Goal: Task Accomplishment & Management: Complete application form

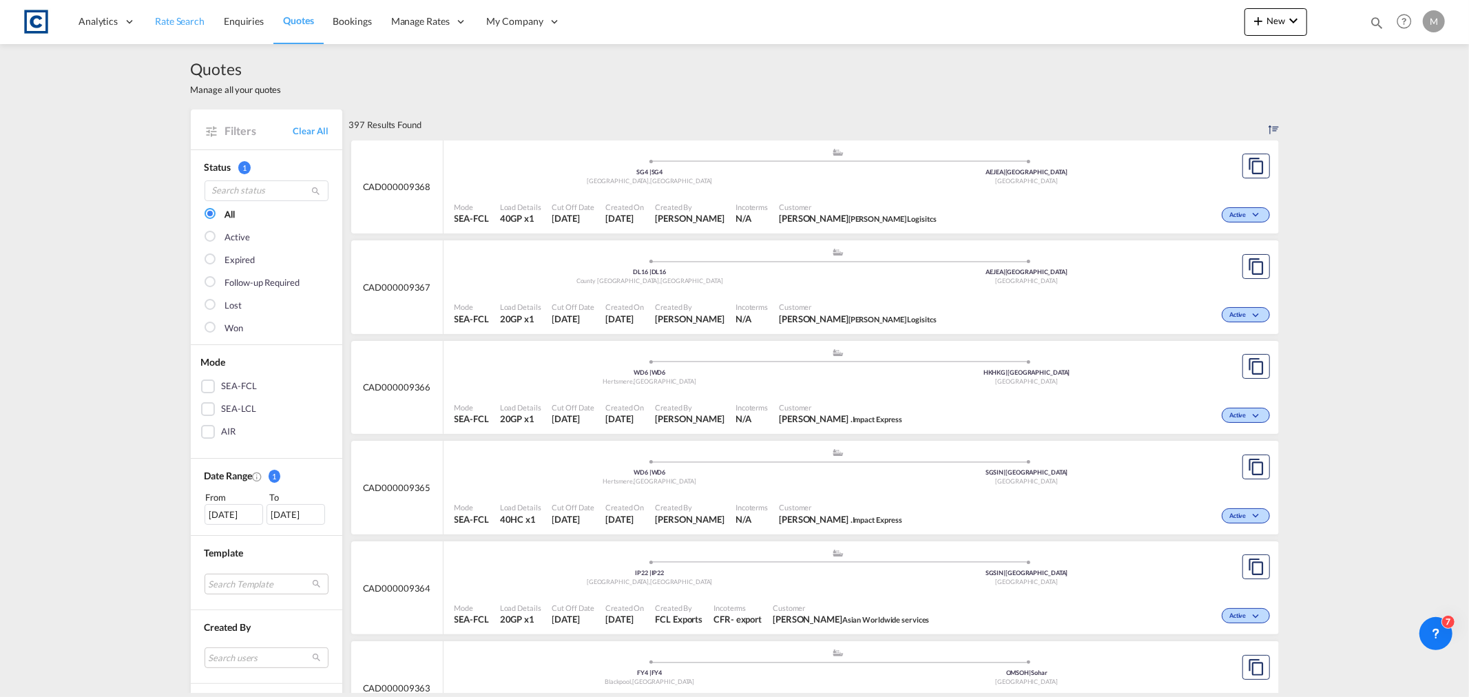
click at [201, 25] on span "Rate Search" at bounding box center [180, 21] width 50 height 12
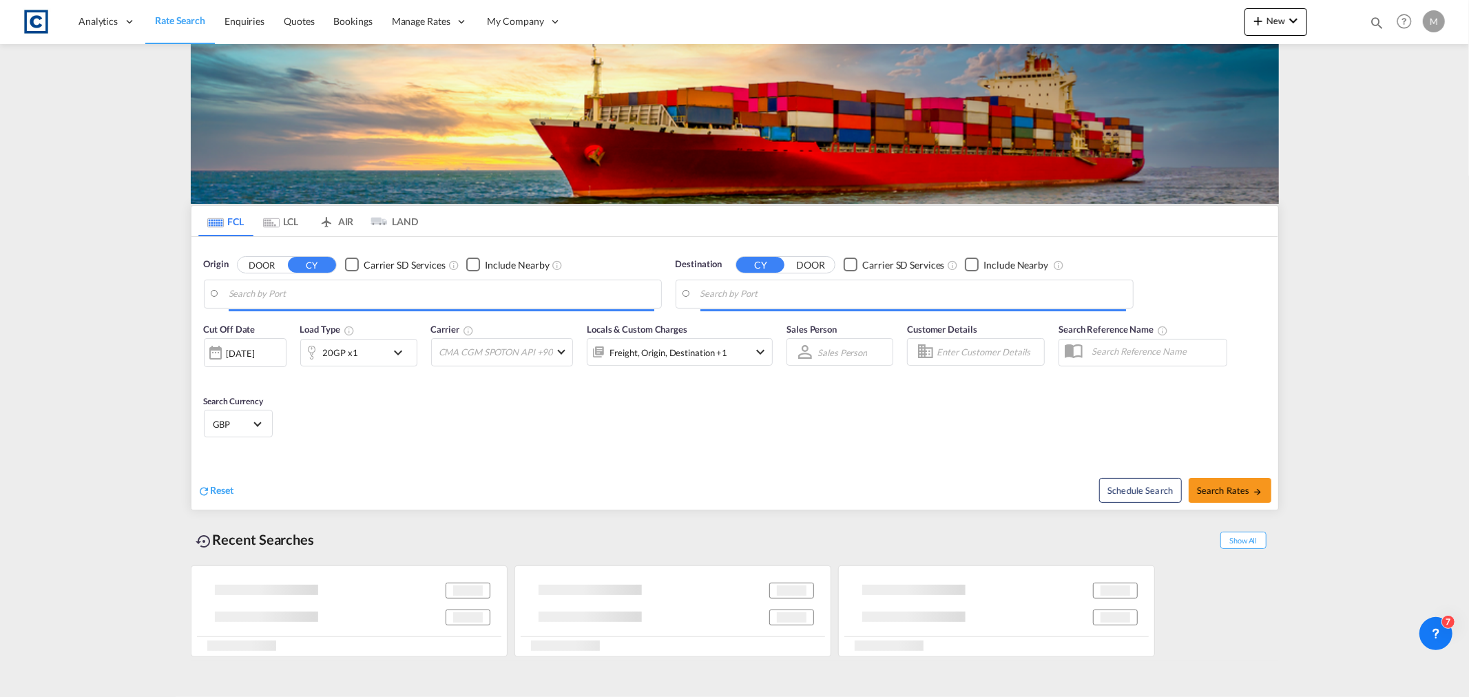
type input "GB-M22, [GEOGRAPHIC_DATA]"
type input "[GEOGRAPHIC_DATA], [GEOGRAPHIC_DATA]"
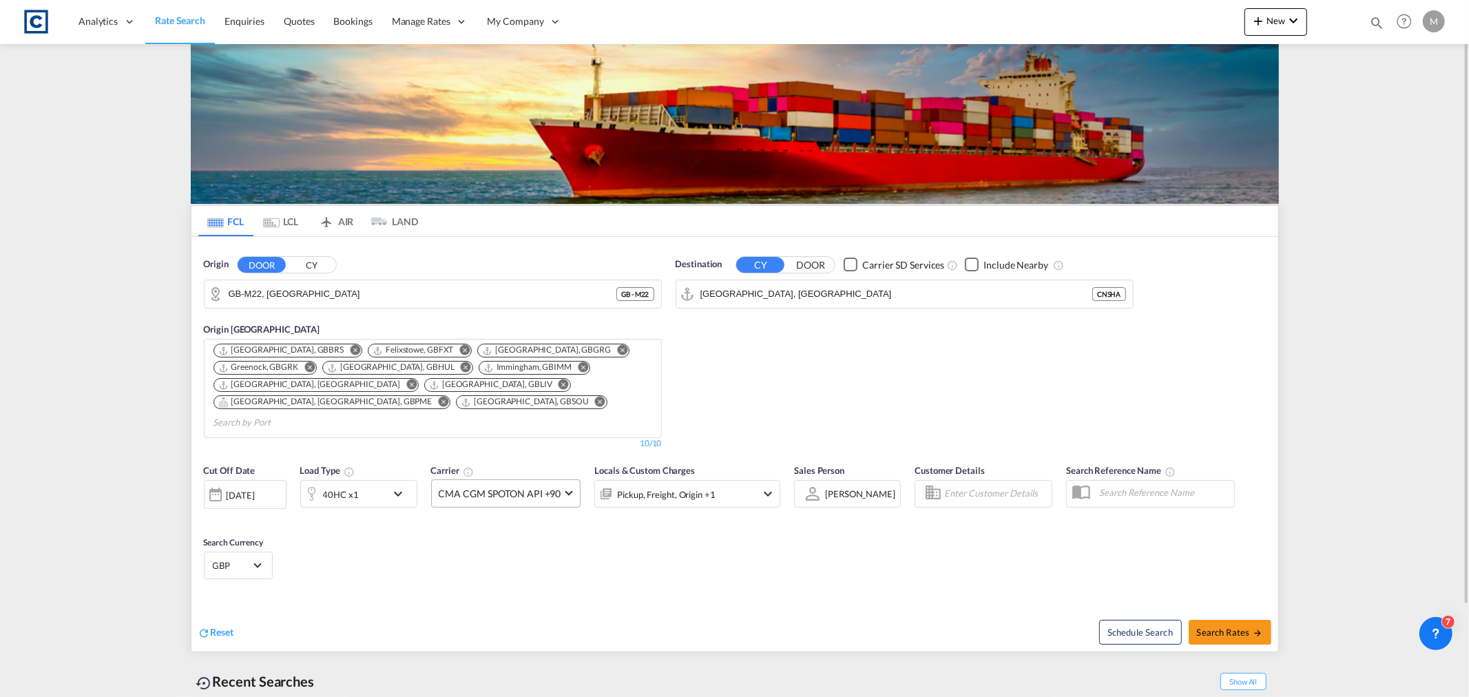
click at [505, 487] on span "CMA CGM SPOTON API +90" at bounding box center [500, 494] width 123 height 14
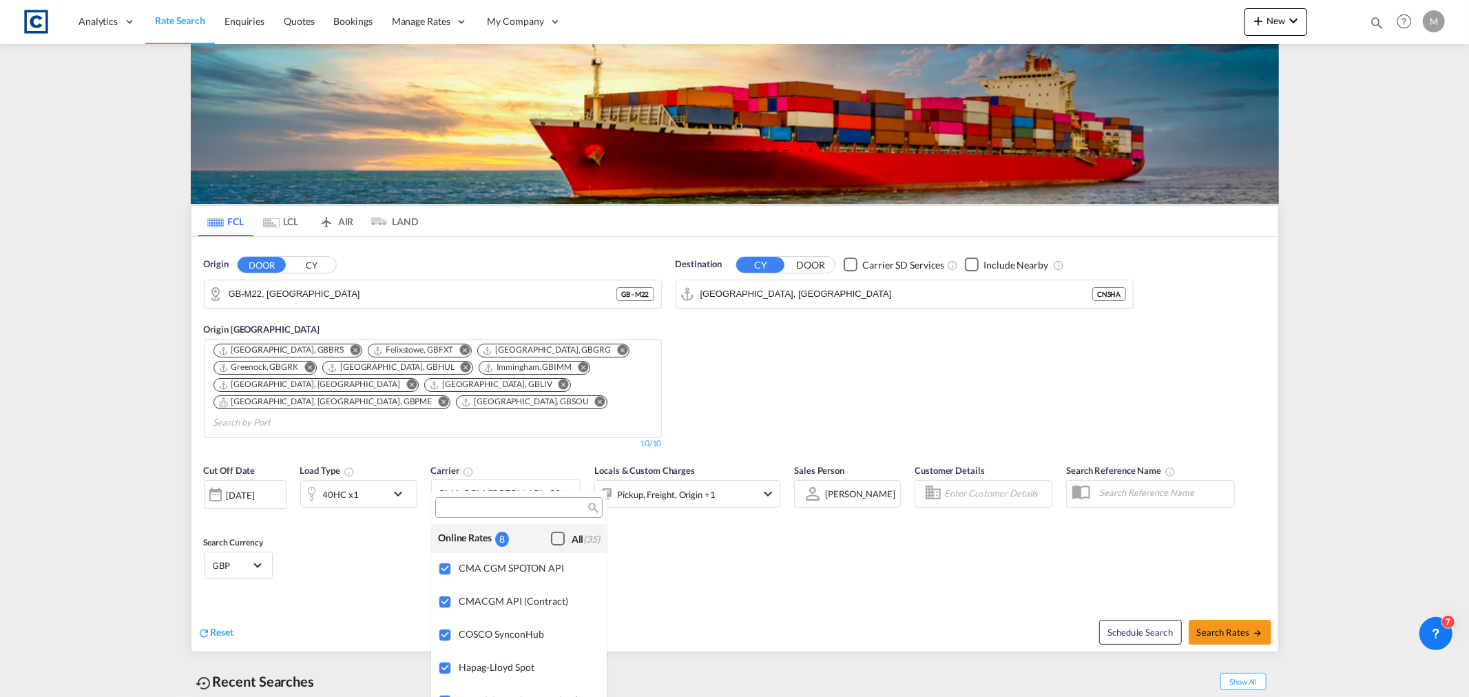
click at [1255, 624] on md-backdrop at bounding box center [734, 348] width 1469 height 697
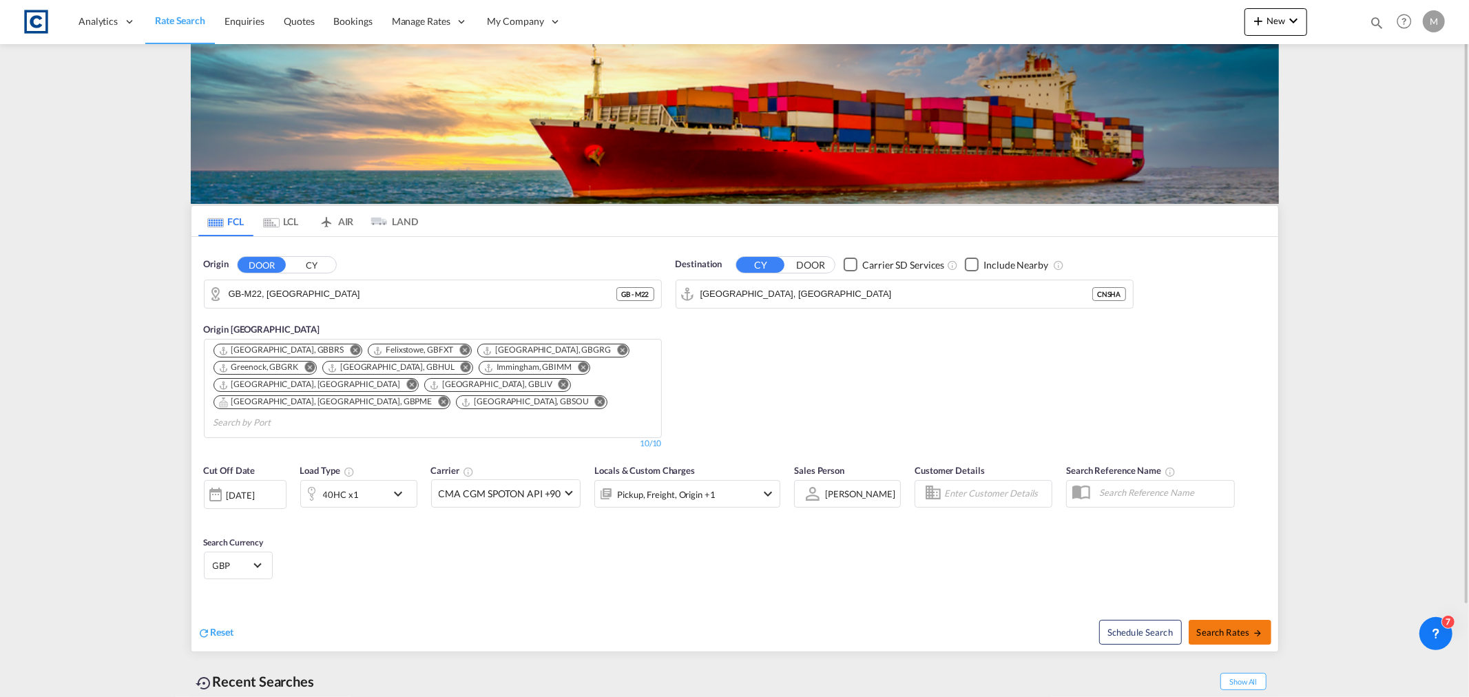
click at [1253, 628] on md-icon "icon-arrow-right" at bounding box center [1257, 633] width 10 height 10
type input "M22 to CNSHA / [DATE]"
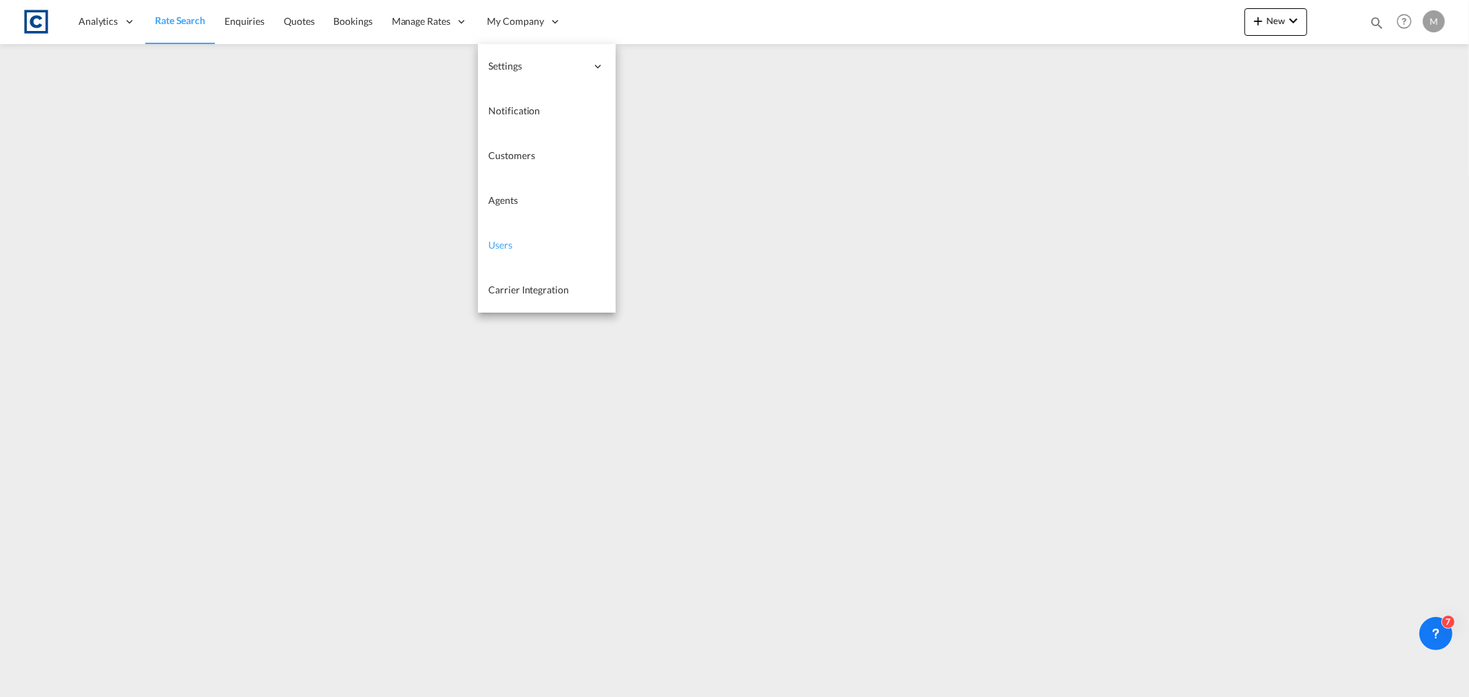
click at [508, 252] on link "Users" at bounding box center [547, 245] width 138 height 45
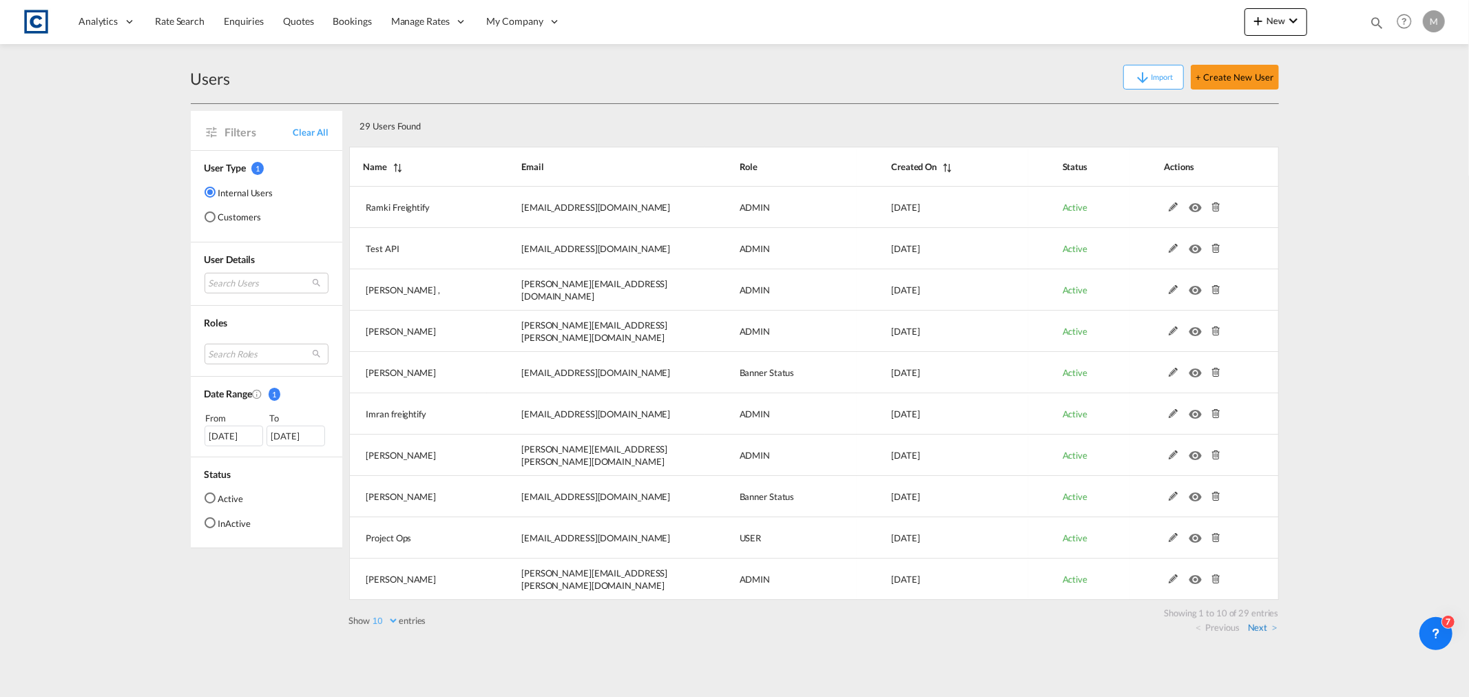
click at [1258, 629] on link "Next" at bounding box center [1263, 627] width 30 height 12
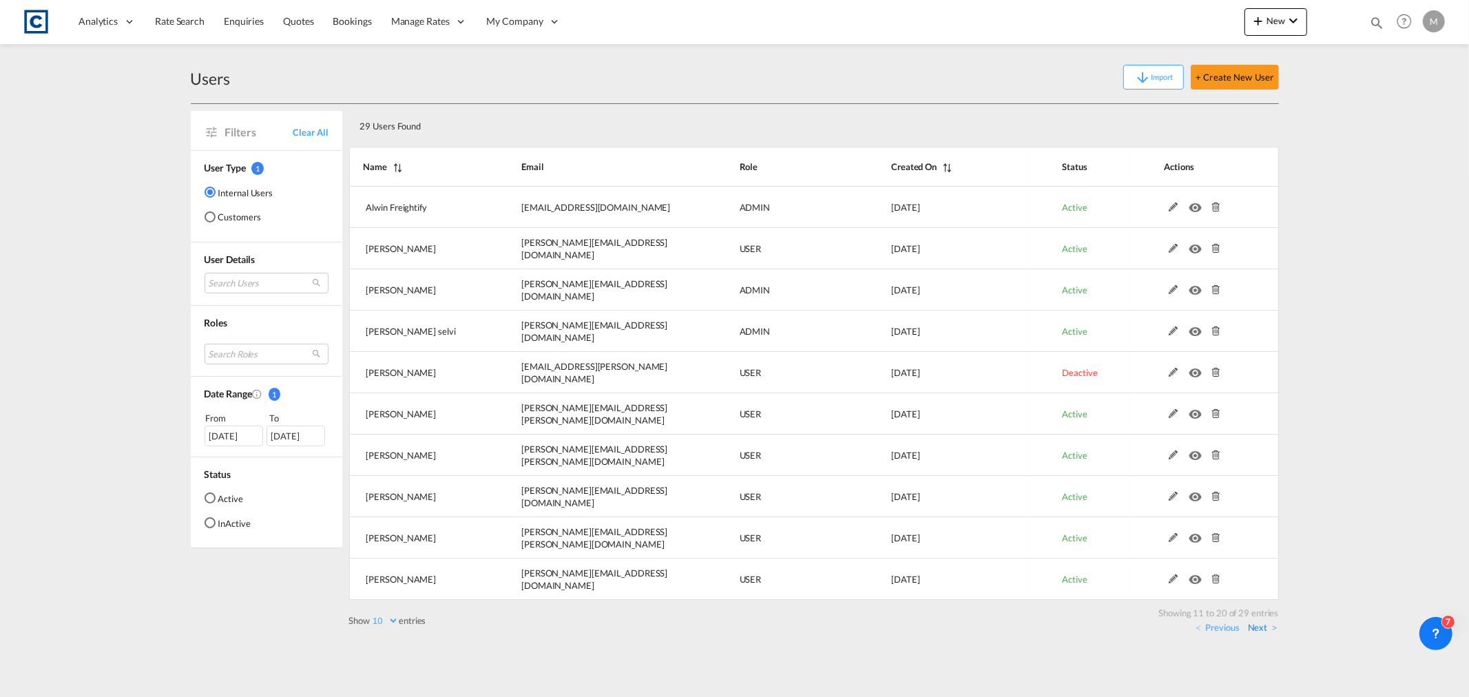
click at [1272, 628] on link "Next" at bounding box center [1263, 627] width 30 height 12
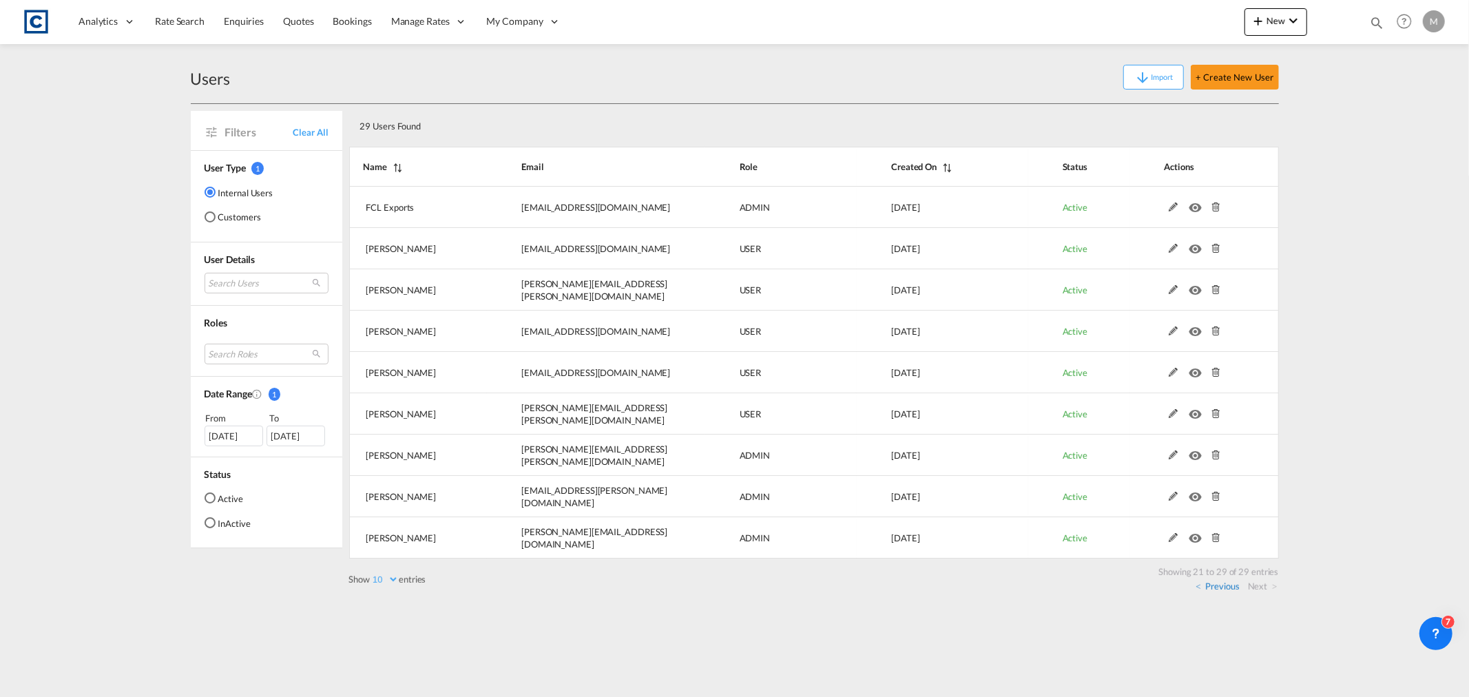
click at [1221, 589] on link "Previous" at bounding box center [1216, 586] width 43 height 12
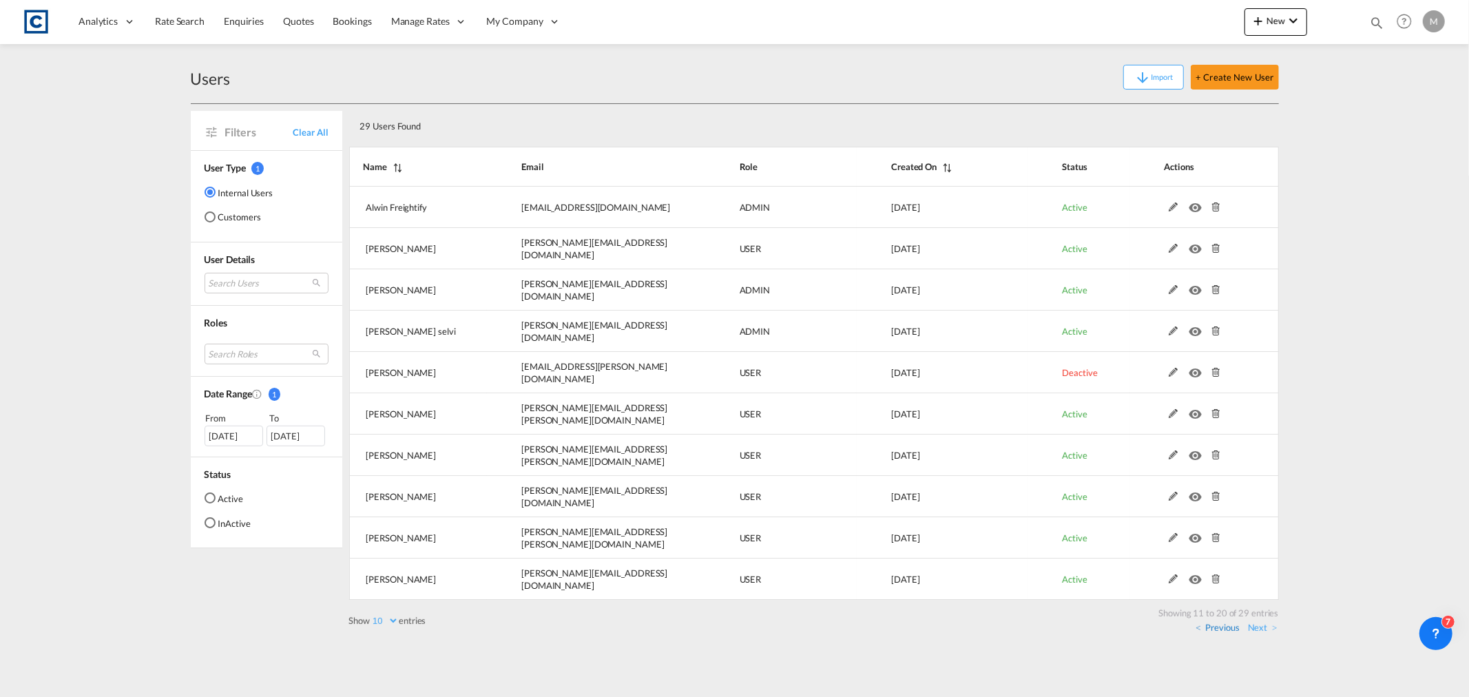
click at [1223, 623] on link "Previous" at bounding box center [1216, 627] width 43 height 12
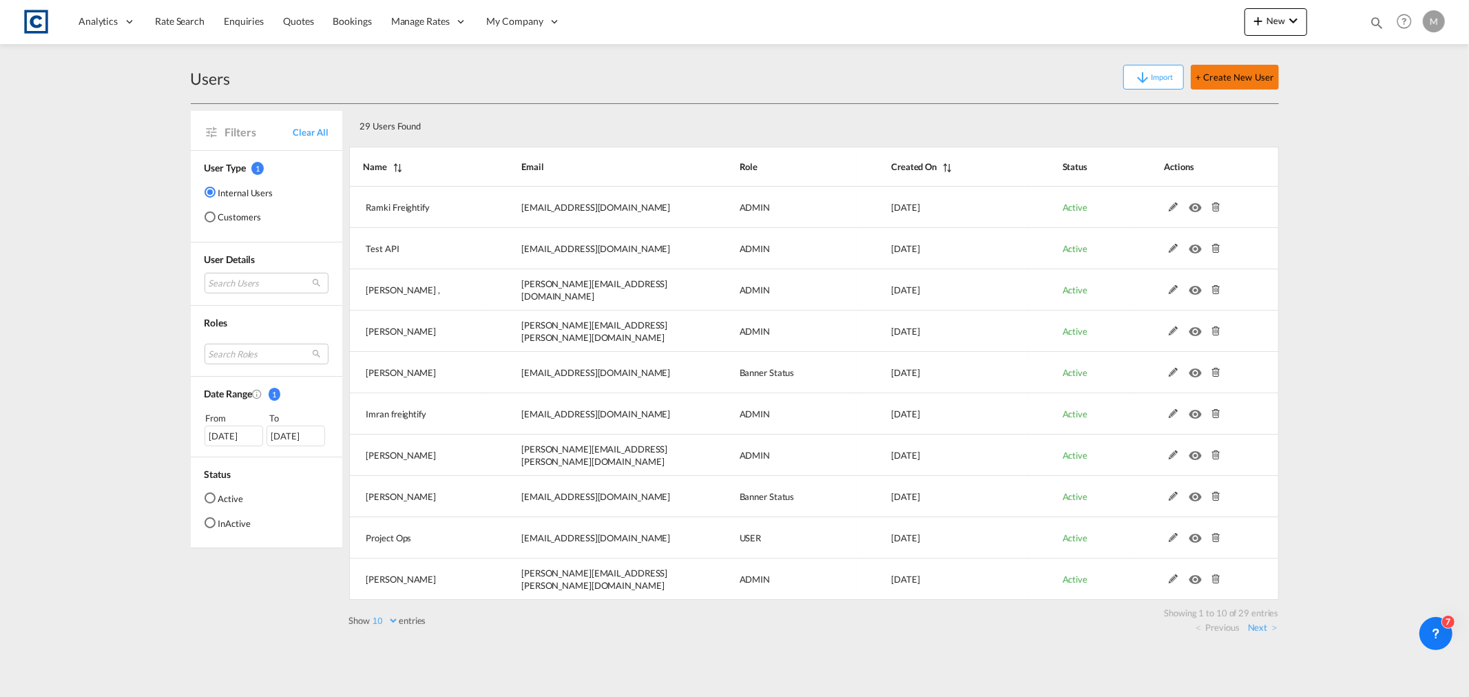
click at [1212, 83] on button "+ Create New User" at bounding box center [1233, 77] width 87 height 25
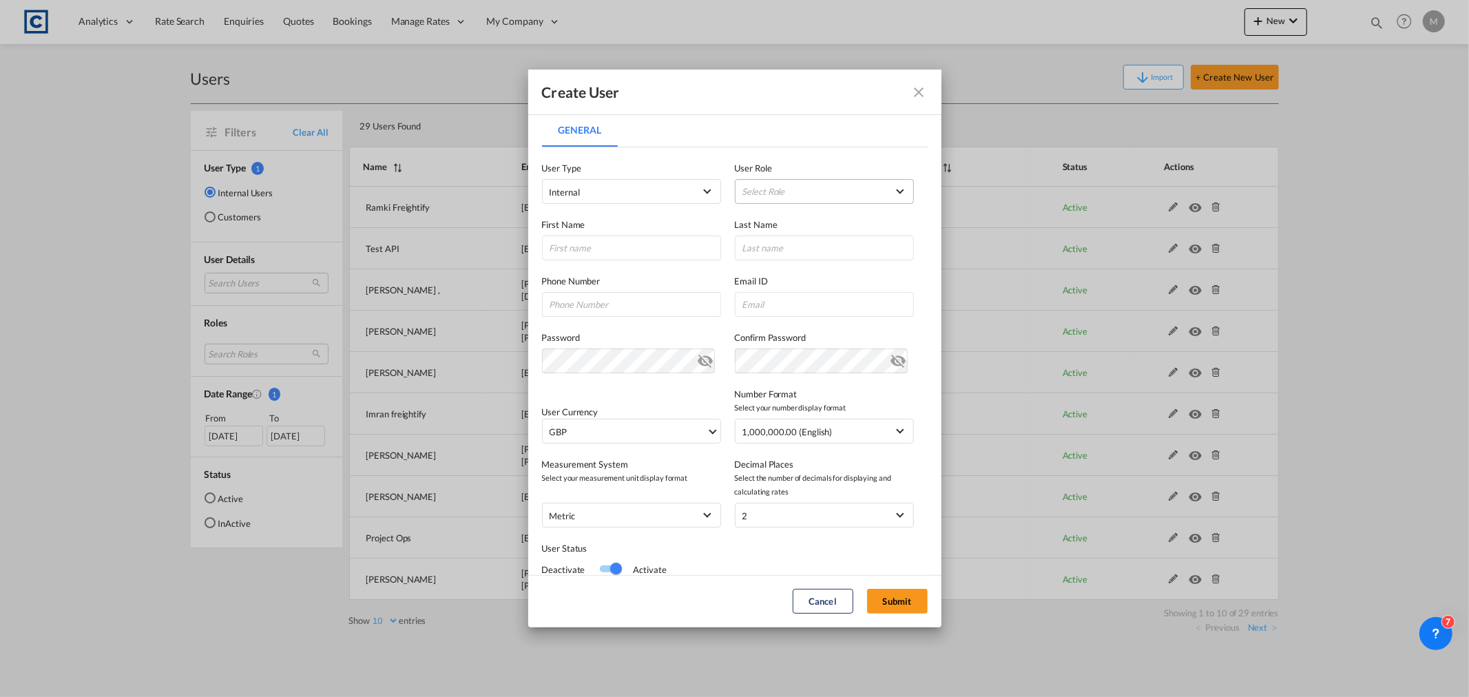
click at [827, 191] on md-select "Select Role Account Manager USER_DEFINED ADMIN GLOBAL Banner Status USER_DEFINE…" at bounding box center [824, 191] width 179 height 25
click at [797, 83] on md-backdrop at bounding box center [734, 348] width 1469 height 697
click at [609, 244] on input "General General ..." at bounding box center [631, 247] width 179 height 25
type input "d"
drag, startPoint x: 595, startPoint y: 249, endPoint x: 603, endPoint y: 249, distance: 8.3
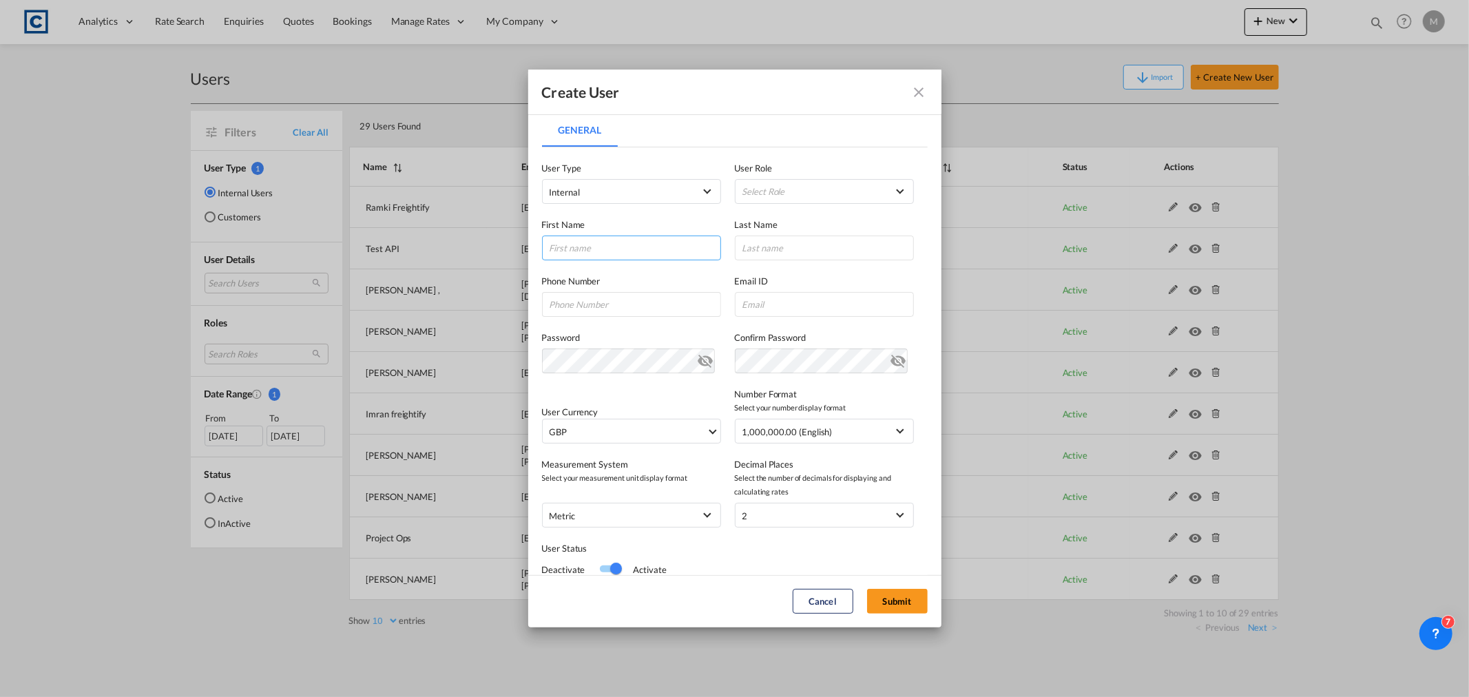
click at [595, 249] on input "General General ..." at bounding box center [631, 247] width 179 height 25
type input "d"
type input "[PERSON_NAME]"
type input "Adderley"
click at [781, 304] on input "General General ..." at bounding box center [824, 304] width 179 height 25
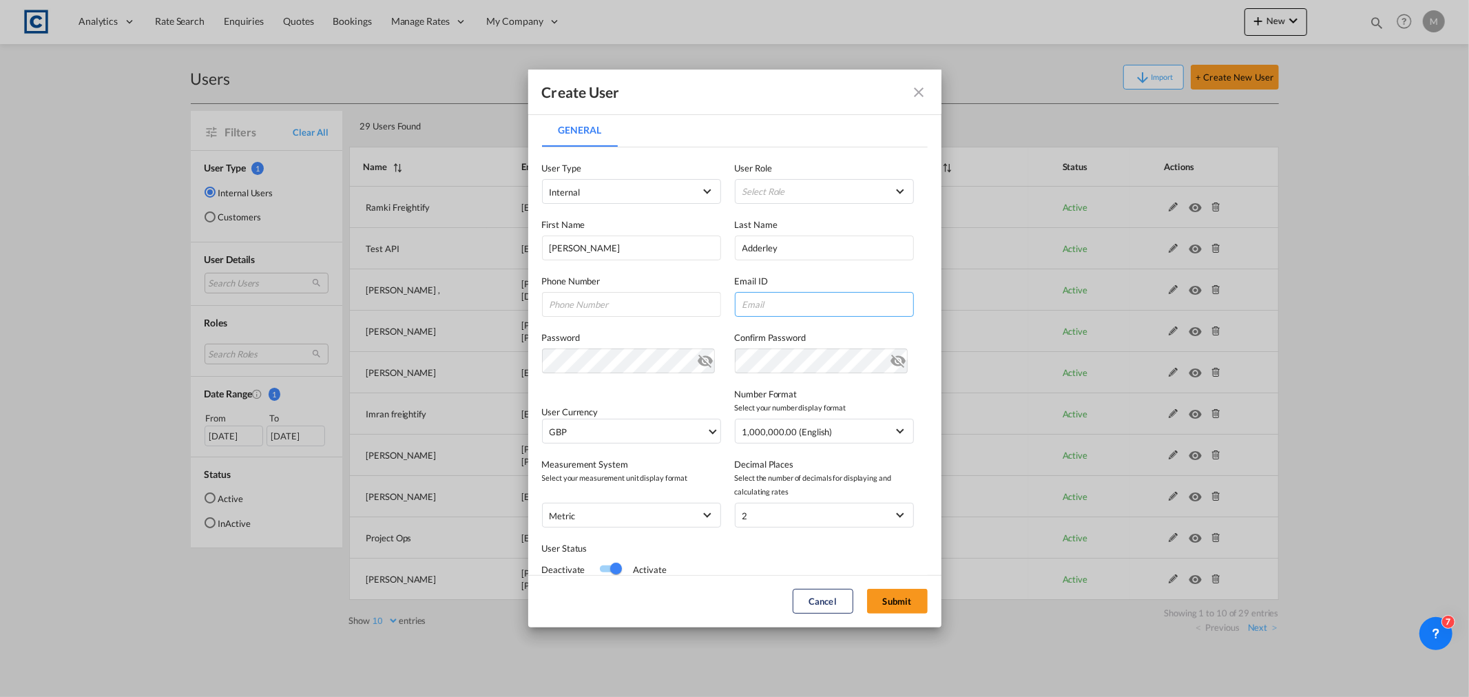
click at [792, 305] on input "General General ..." at bounding box center [824, 304] width 179 height 25
paste input "[PERSON_NAME][EMAIL_ADDRESS][PERSON_NAME][DOMAIN_NAME]"
type input "[PERSON_NAME][EMAIL_ADDRESS][PERSON_NAME][DOMAIN_NAME]"
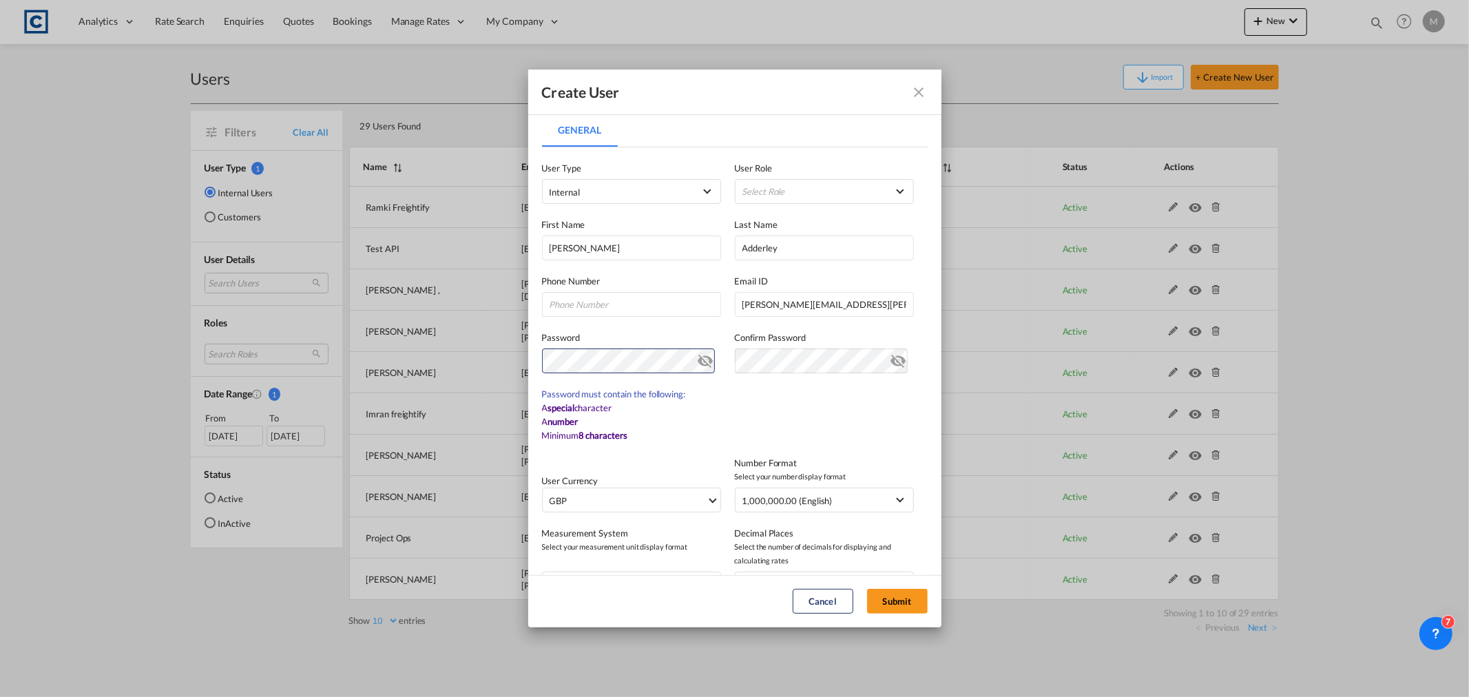
click at [701, 360] on md-icon "icon-eye-off" at bounding box center [705, 358] width 17 height 17
click at [465, 362] on div "Create User General General User Type Internal Internal Customer User Role Sele…" at bounding box center [734, 348] width 1469 height 697
click at [687, 420] on md-content "User Type Internal Internal Customer User Role Select Role First Name [PERSON_N…" at bounding box center [735, 451] width 386 height 609
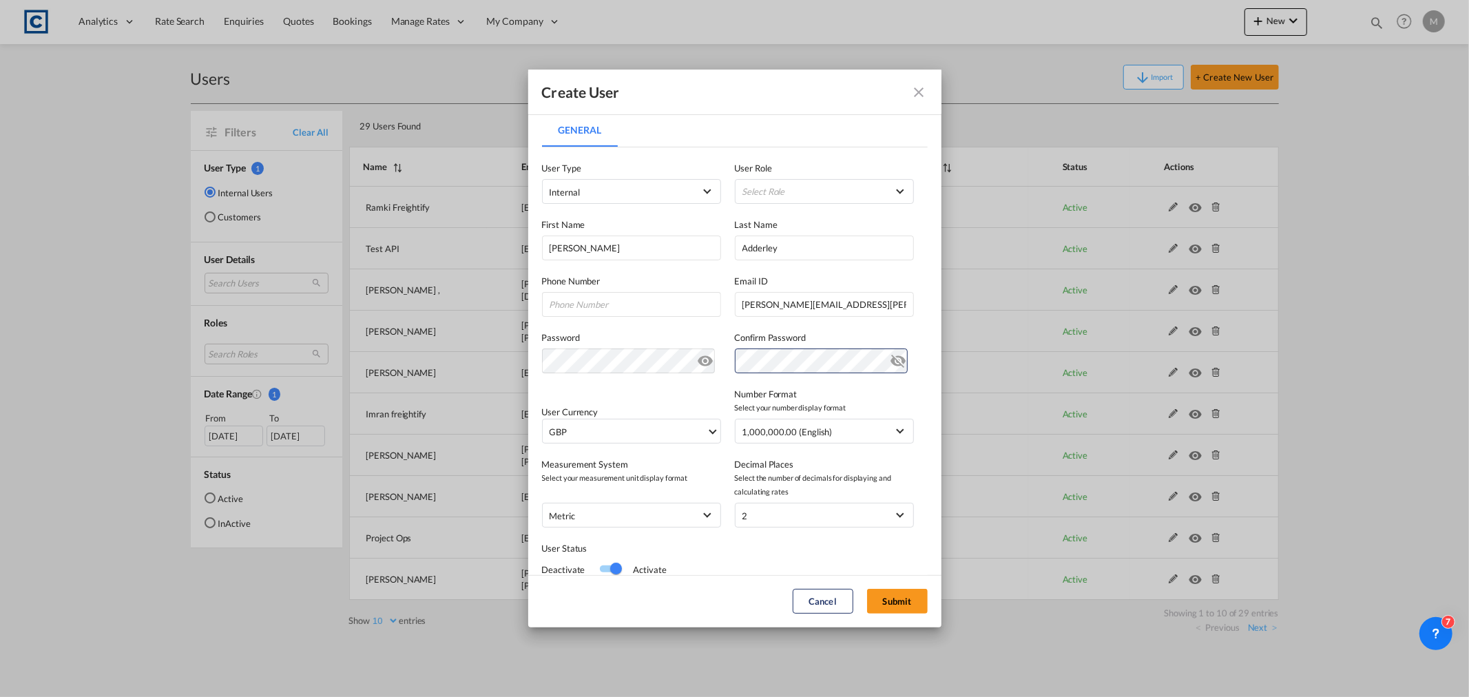
click at [890, 359] on md-icon "icon-eye-off" at bounding box center [898, 358] width 17 height 17
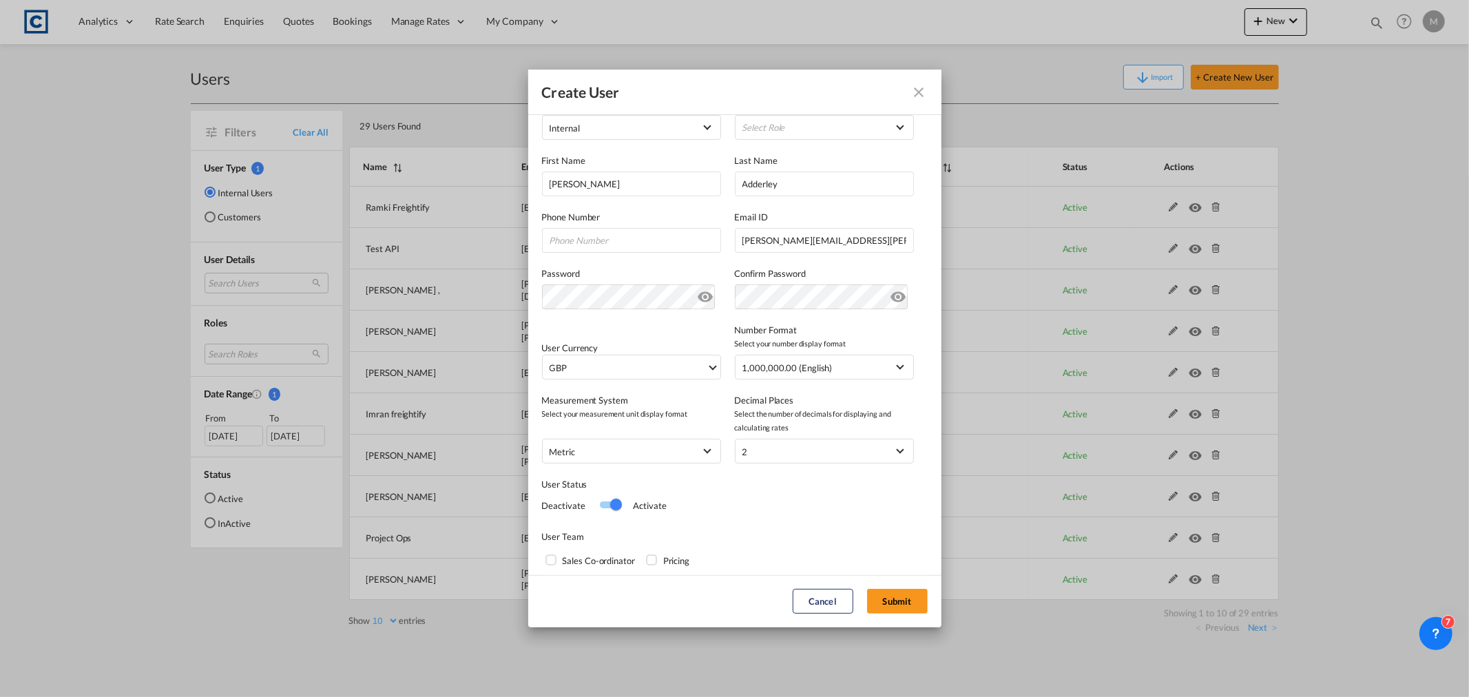
scroll to position [127, 0]
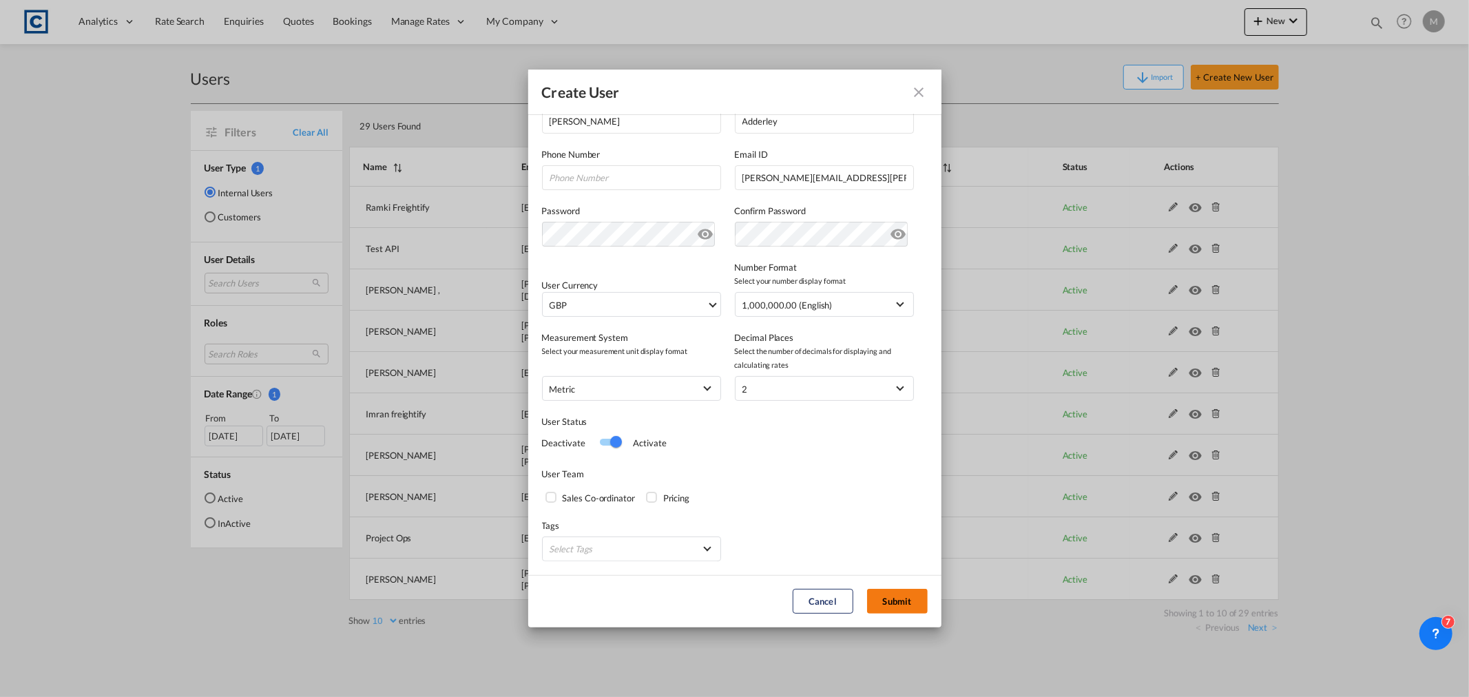
click at [897, 600] on button "Submit" at bounding box center [897, 601] width 61 height 25
click at [901, 596] on button "Submit" at bounding box center [897, 601] width 61 height 25
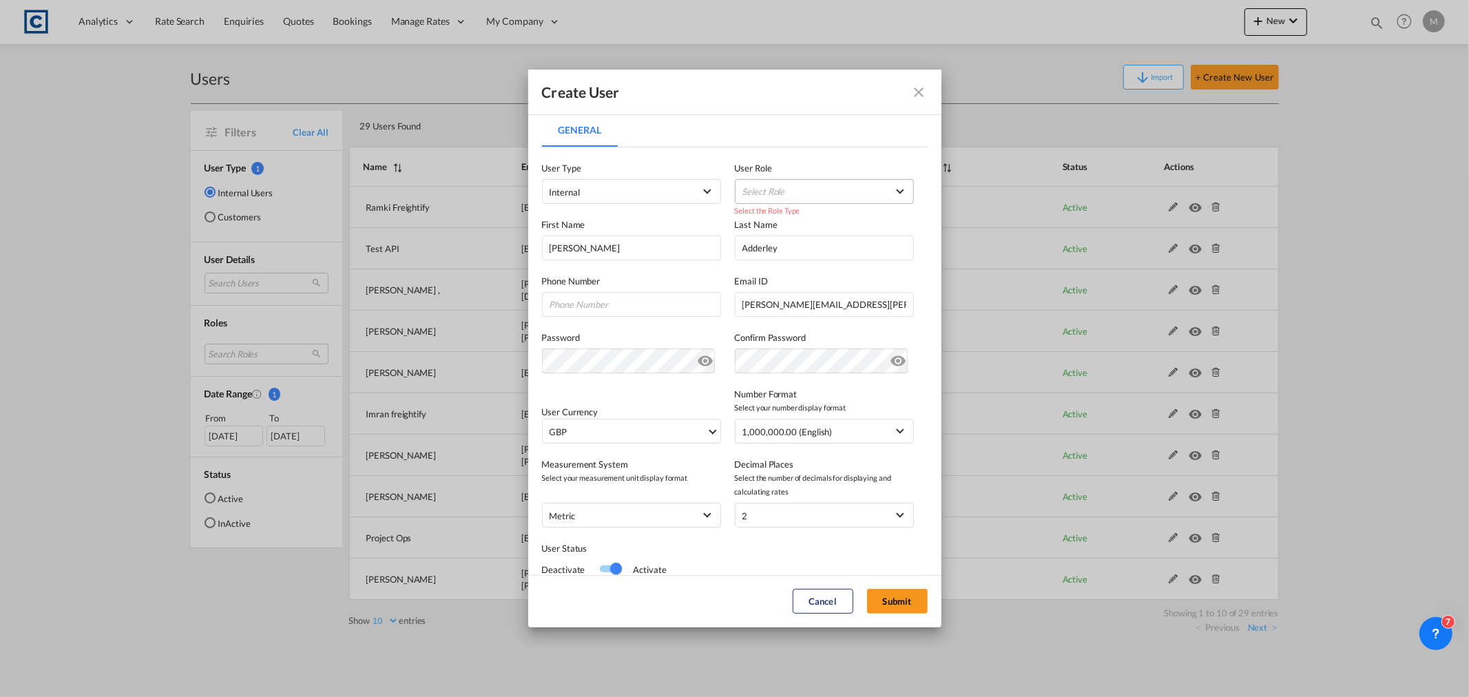
click at [882, 187] on md-select "Select Role" at bounding box center [824, 191] width 179 height 25
drag, startPoint x: 781, startPoint y: 85, endPoint x: 705, endPoint y: 120, distance: 84.4
click at [705, 120] on md-backdrop at bounding box center [734, 348] width 1469 height 697
click at [809, 204] on div "First Name [PERSON_NAME] Last Name [PERSON_NAME]" at bounding box center [735, 232] width 386 height 56
click at [812, 193] on md-select "Select Role" at bounding box center [824, 191] width 179 height 25
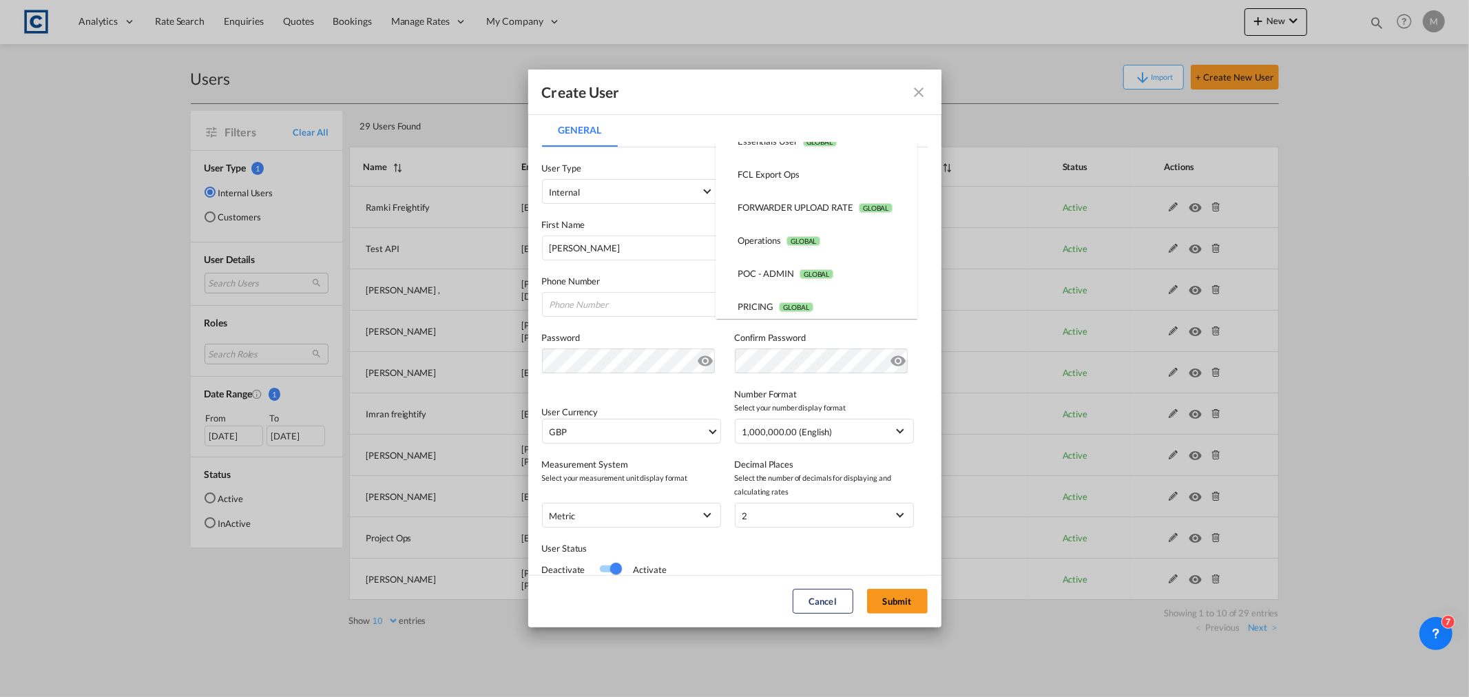
scroll to position [286, 0]
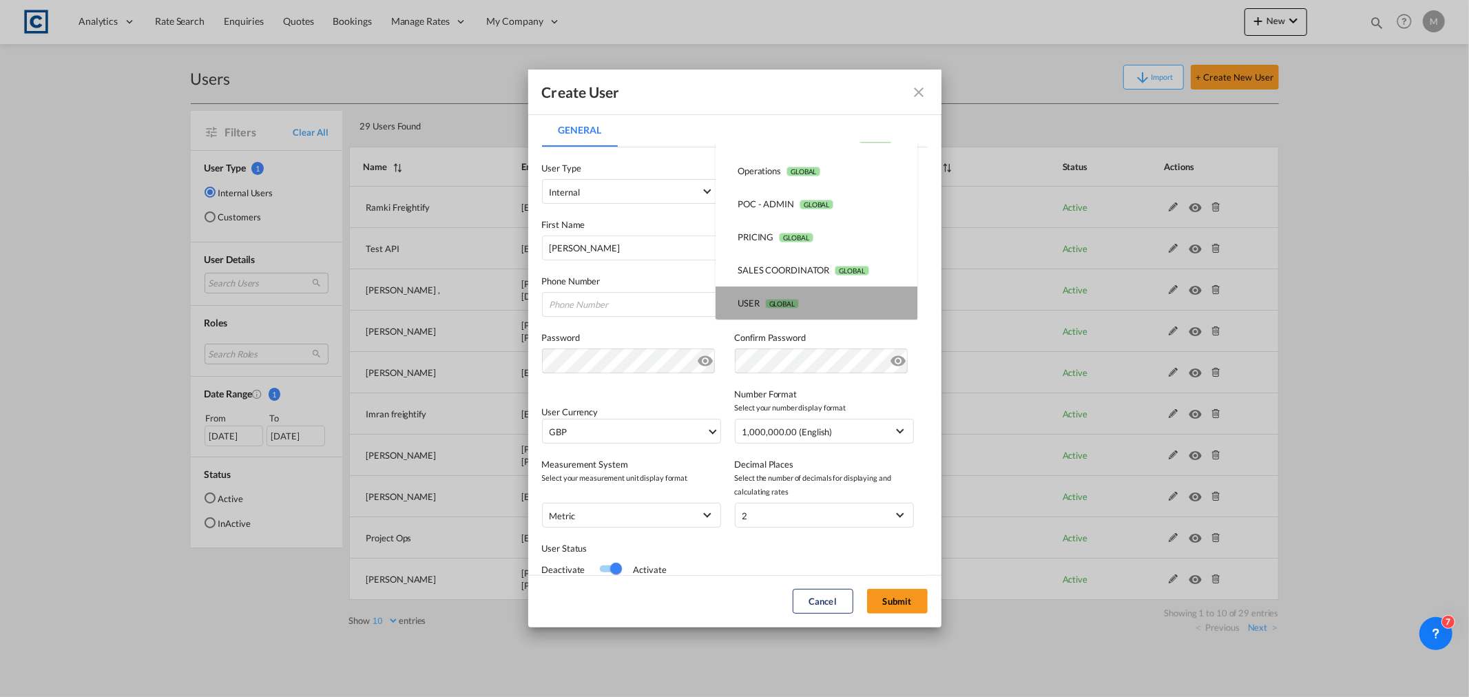
click at [783, 299] on span "GLOBAL" at bounding box center [782, 304] width 34 height 10
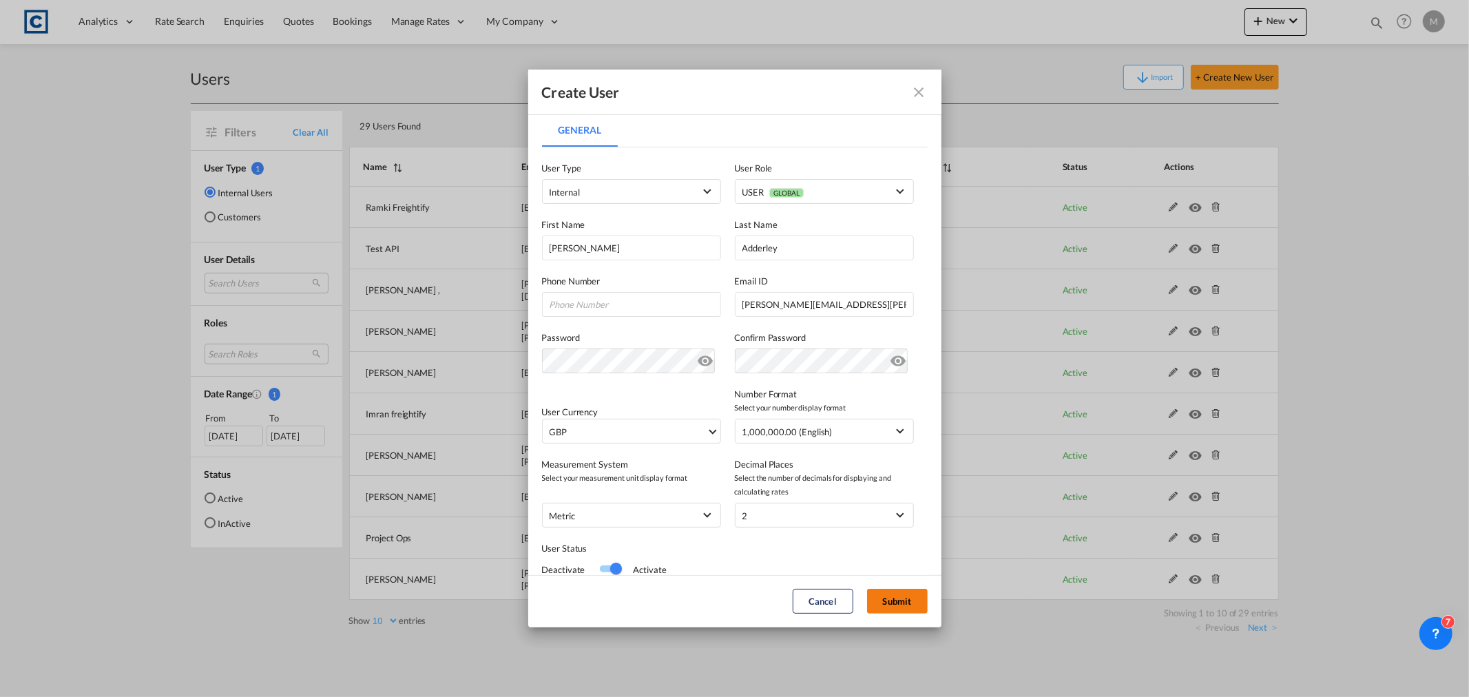
click at [897, 593] on button "Submit" at bounding box center [897, 601] width 61 height 25
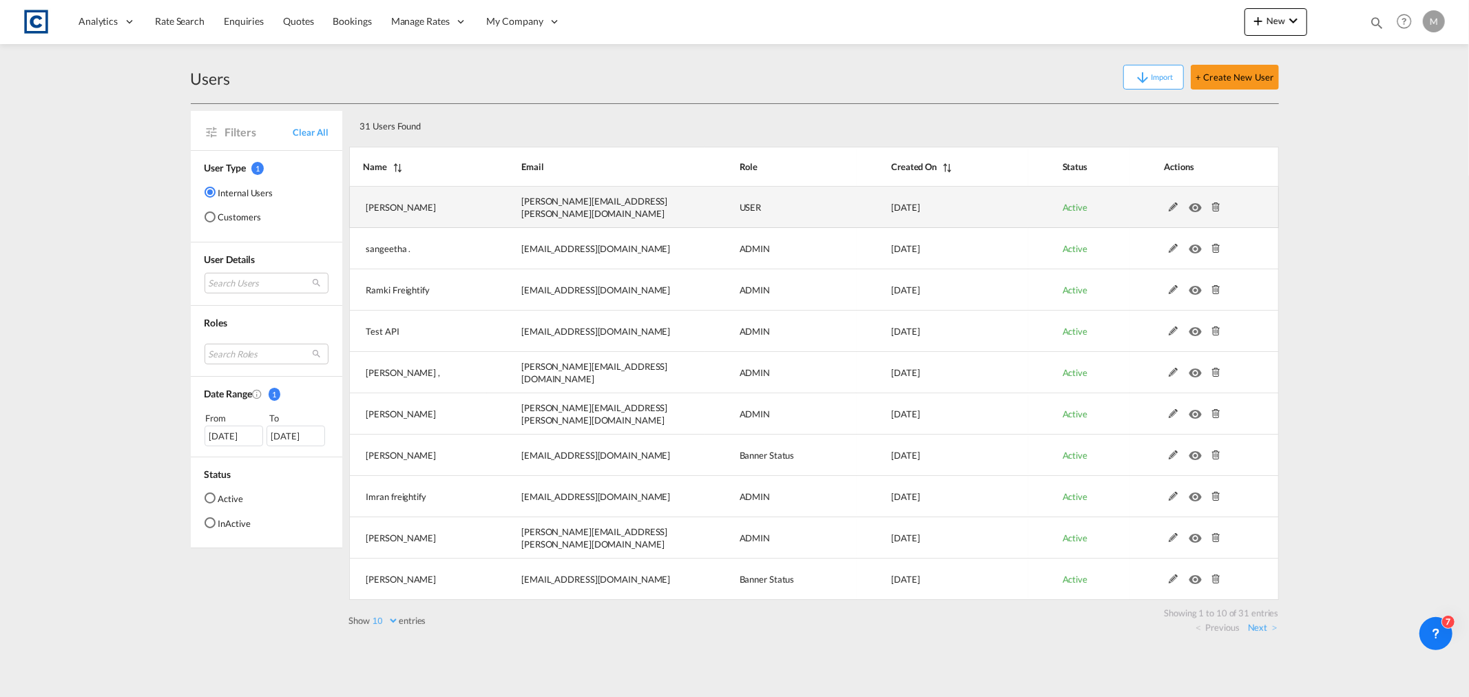
click at [1197, 205] on md-icon "icon-eye" at bounding box center [1198, 204] width 18 height 10
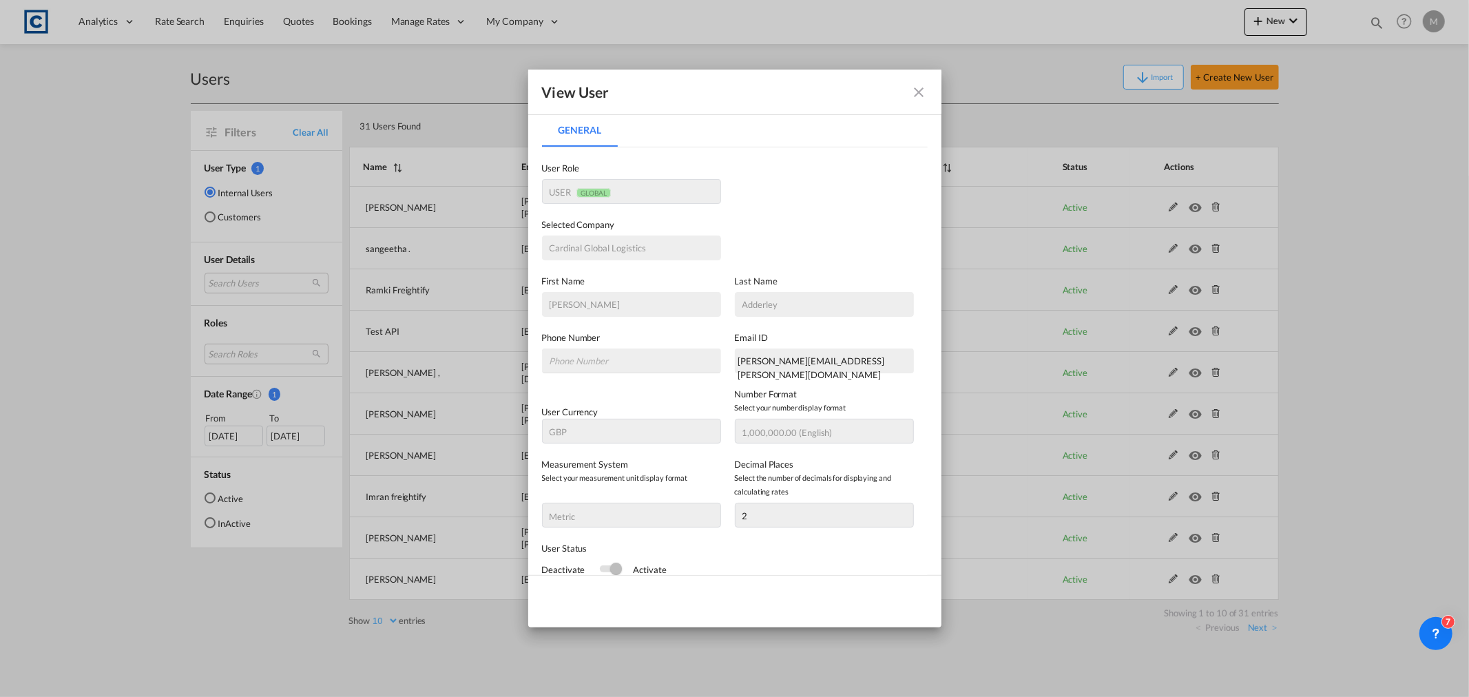
click at [842, 363] on div "[PERSON_NAME][EMAIL_ADDRESS][PERSON_NAME][DOMAIN_NAME]" at bounding box center [824, 360] width 179 height 25
click at [849, 361] on div "[PERSON_NAME][EMAIL_ADDRESS][PERSON_NAME][DOMAIN_NAME]" at bounding box center [824, 360] width 179 height 25
drag, startPoint x: 863, startPoint y: 360, endPoint x: 733, endPoint y: 358, distance: 130.1
click at [735, 358] on div "[PERSON_NAME][EMAIL_ADDRESS][PERSON_NAME][DOMAIN_NAME]" at bounding box center [824, 360] width 179 height 25
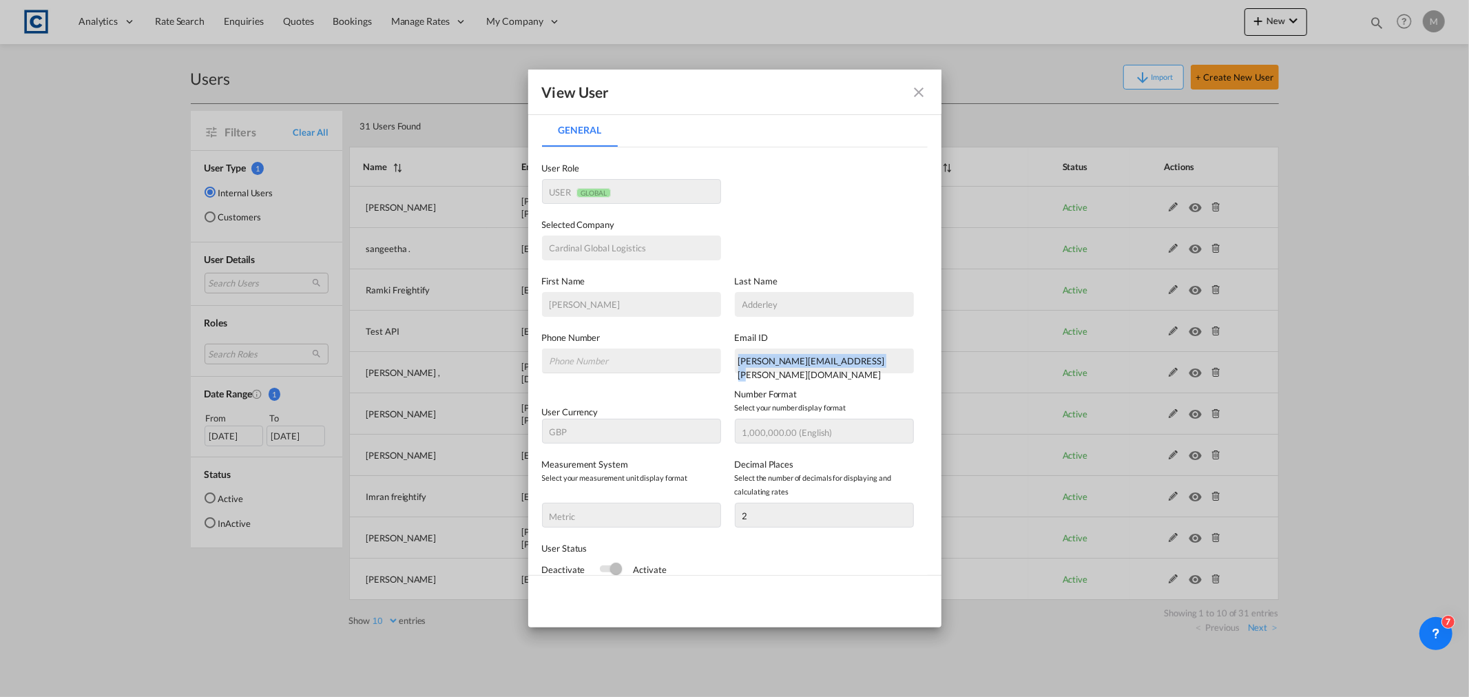
copy div "[PERSON_NAME][EMAIL_ADDRESS][PERSON_NAME][DOMAIN_NAME]"
click at [916, 94] on md-icon "icon-close fg-AAA8AD" at bounding box center [919, 92] width 17 height 17
